Goal: Ask a question

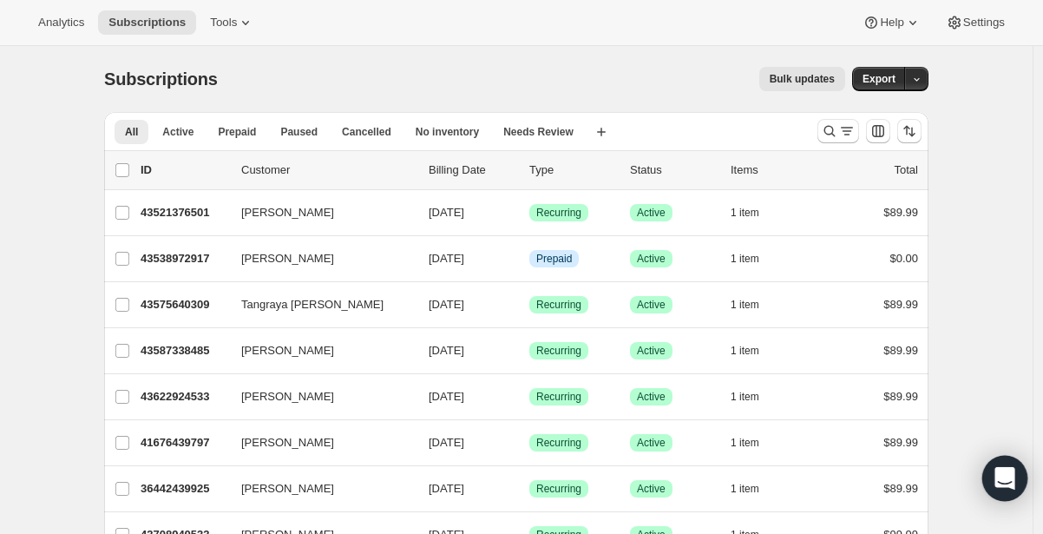
click at [992, 471] on div "Open Intercom Messenger" at bounding box center [1006, 479] width 46 height 46
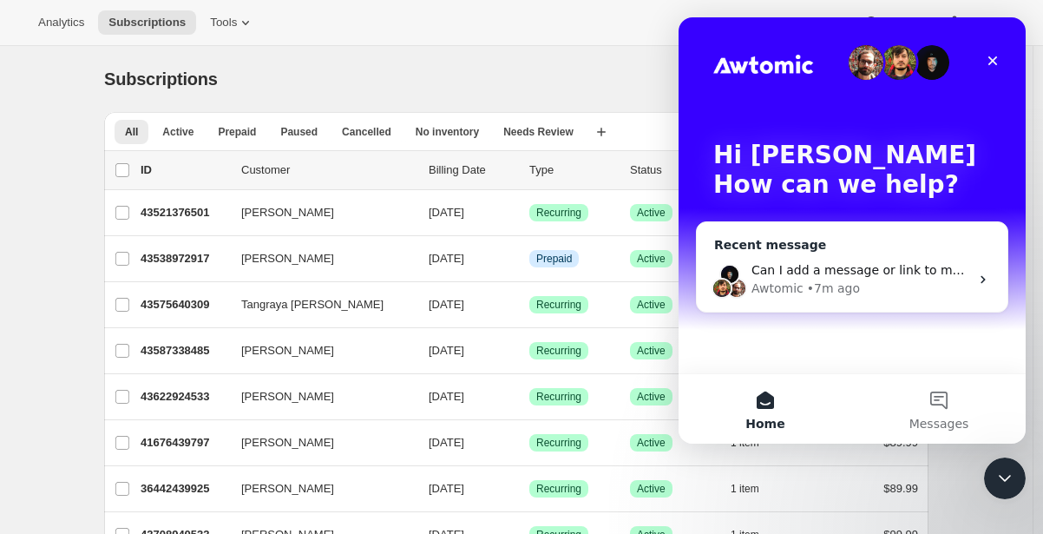
click at [852, 269] on span "Can I add a message or link to my customer portal?" at bounding box center [909, 270] width 315 height 14
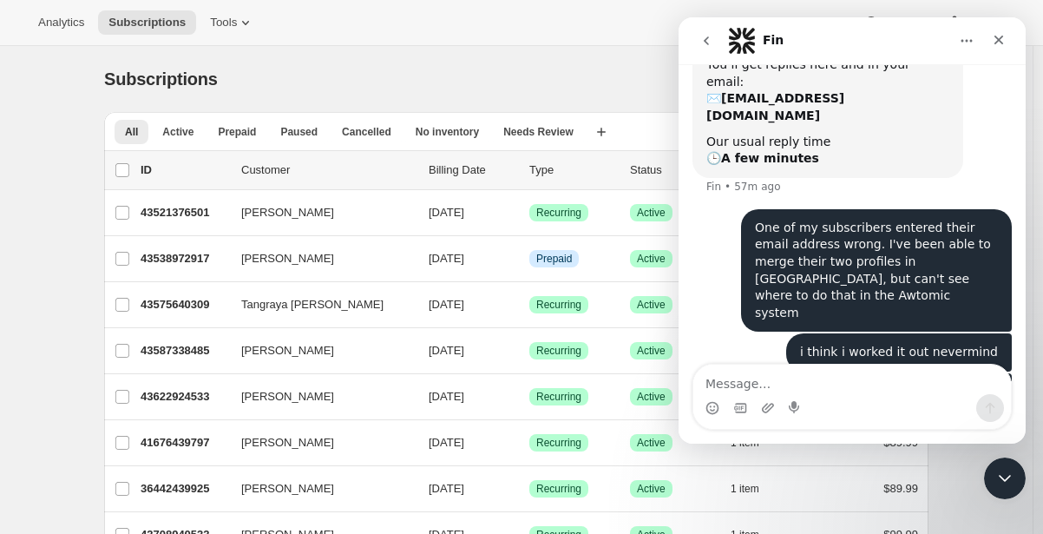
scroll to position [190, 0]
